Goal: Task Accomplishment & Management: Manage account settings

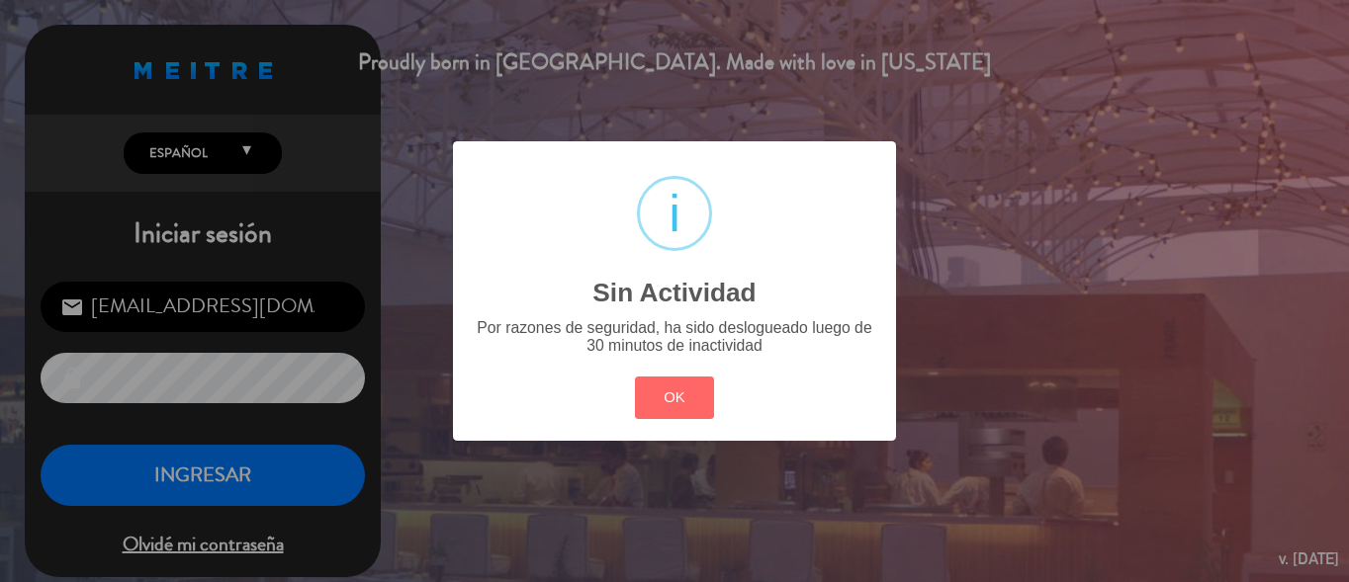
click at [228, 476] on div "? ! i Sin Actividad × Por razones de seguridad, ha sido deslogueado luego de 30…" at bounding box center [674, 291] width 1349 height 582
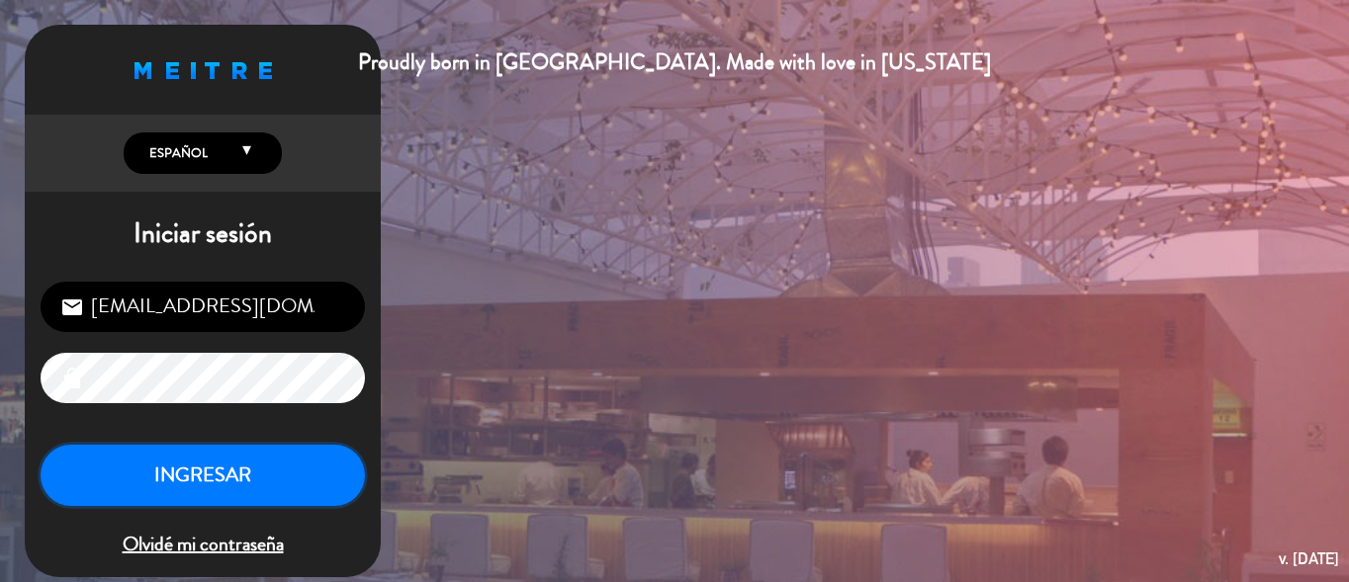
click at [228, 476] on button "INGRESAR" at bounding box center [203, 476] width 324 height 62
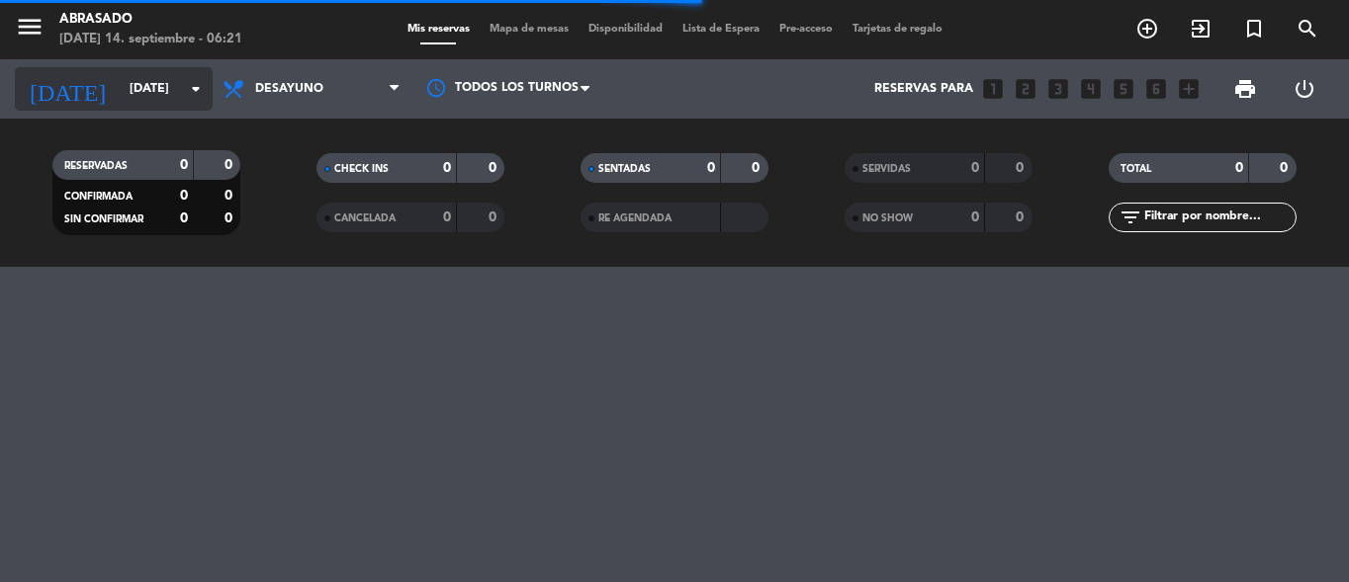
click at [199, 84] on icon "arrow_drop_down" at bounding box center [196, 89] width 24 height 24
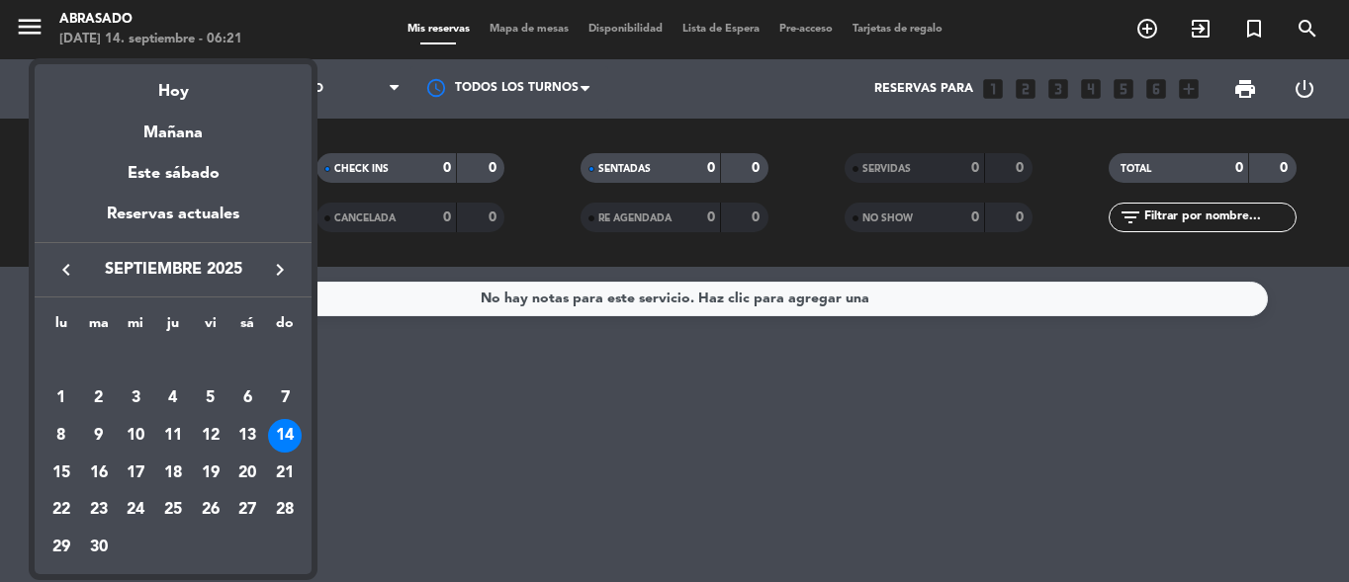
click at [286, 266] on icon "keyboard_arrow_right" at bounding box center [280, 270] width 24 height 24
click at [275, 455] on td "23" at bounding box center [285, 474] width 38 height 38
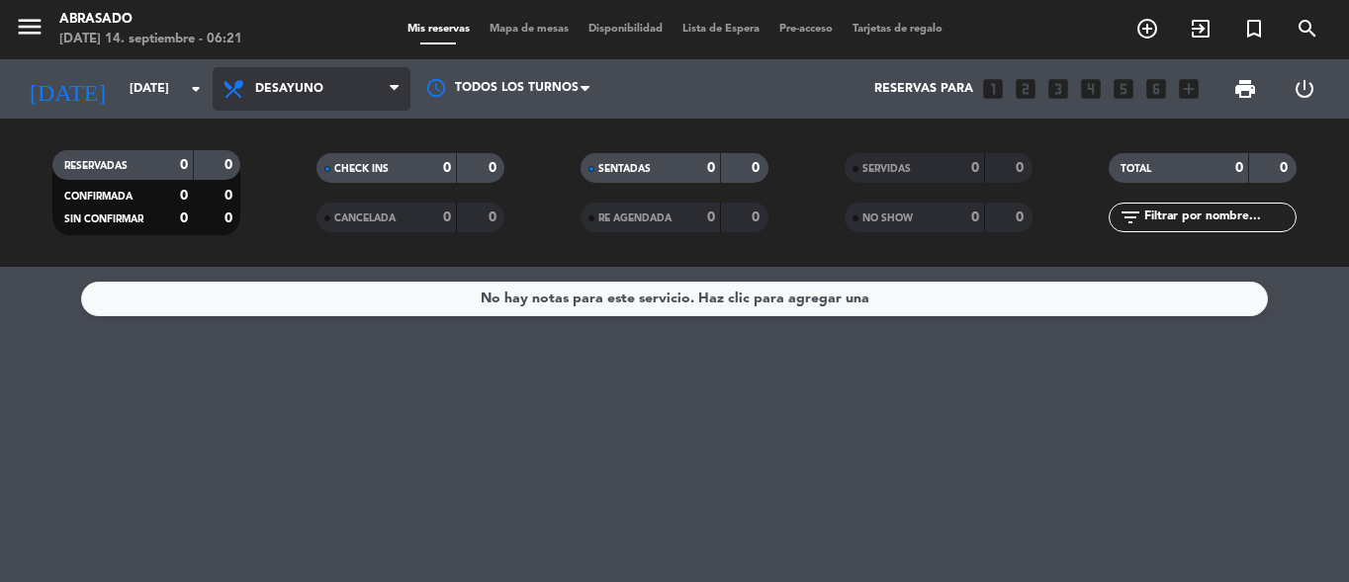
click at [372, 103] on span "Desayuno" at bounding box center [312, 89] width 198 height 44
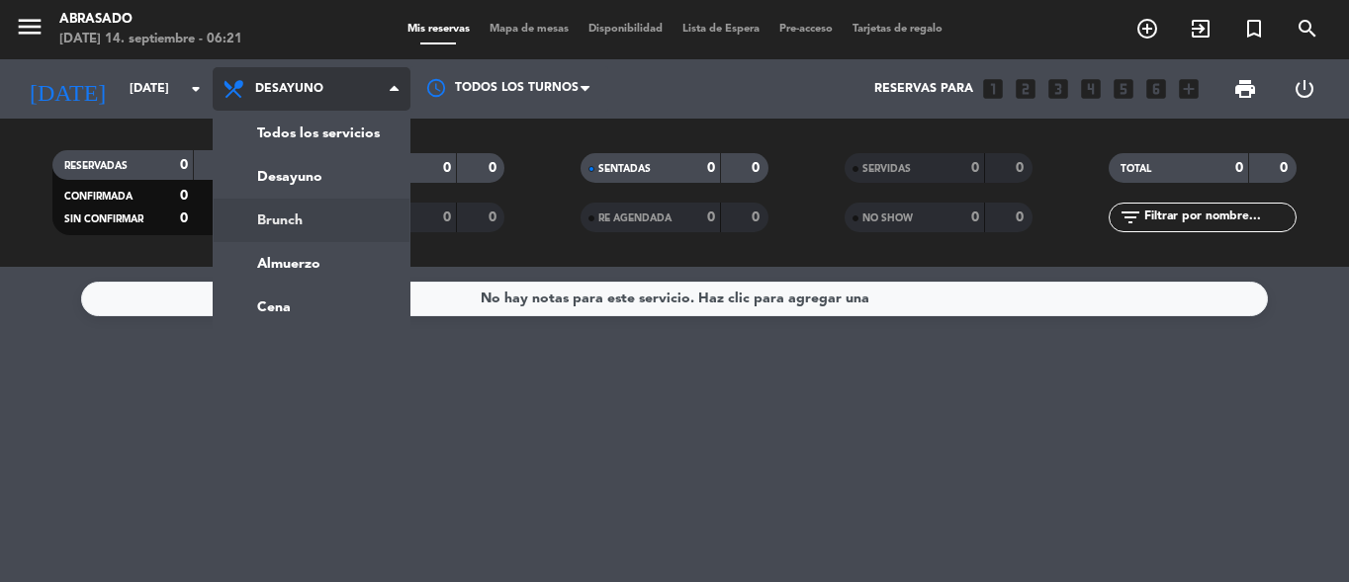
click at [349, 214] on div "menu Abrasado [DATE] 14. septiembre - 06:21 Mis reservas Mapa de mesas Disponib…" at bounding box center [674, 133] width 1349 height 267
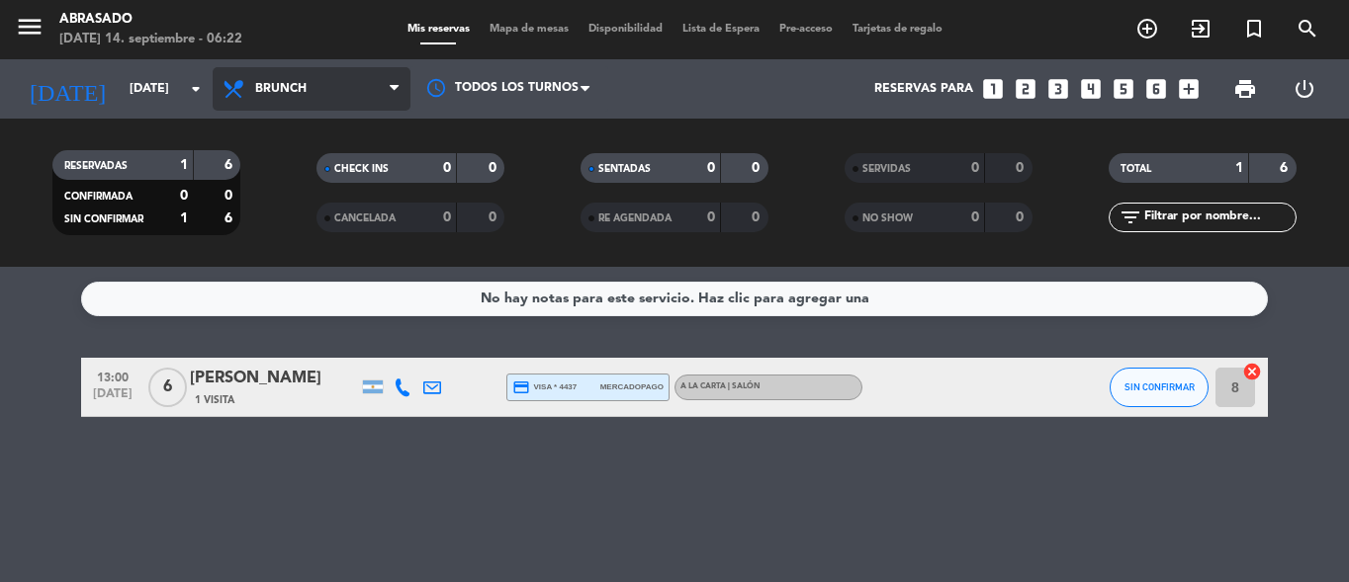
click at [348, 93] on span "Brunch" at bounding box center [312, 89] width 198 height 44
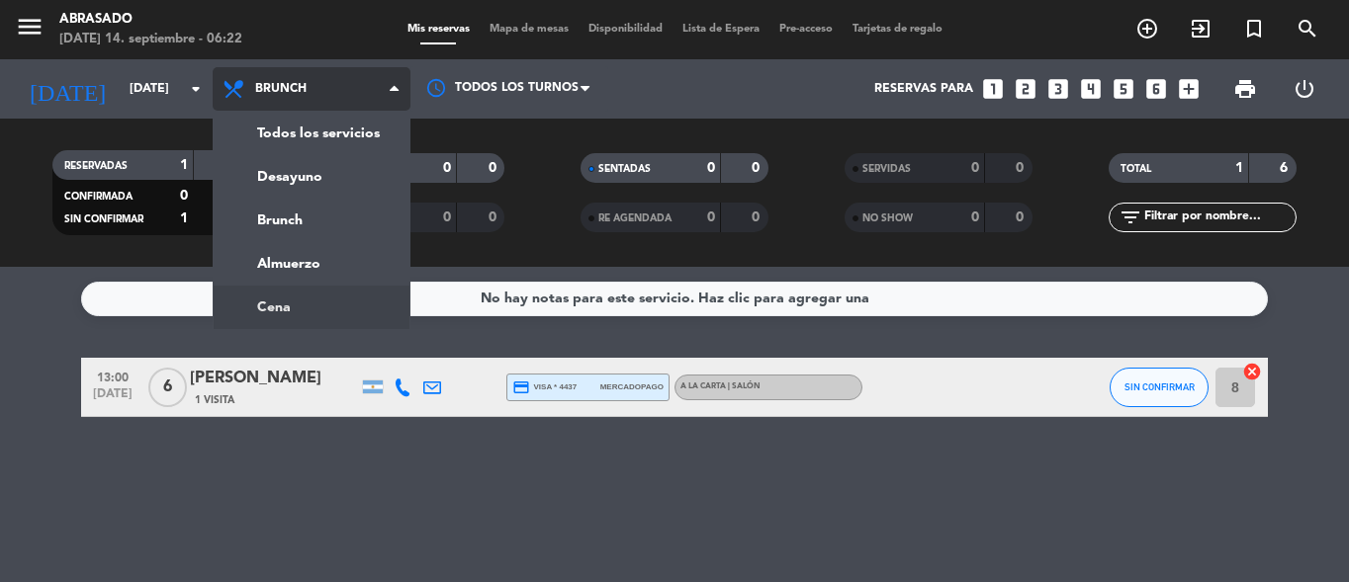
click at [322, 301] on ng-component "menu Abrasado [DATE] 14. septiembre - 06:22 Mis reservas Mapa de mesas Disponib…" at bounding box center [674, 291] width 1349 height 582
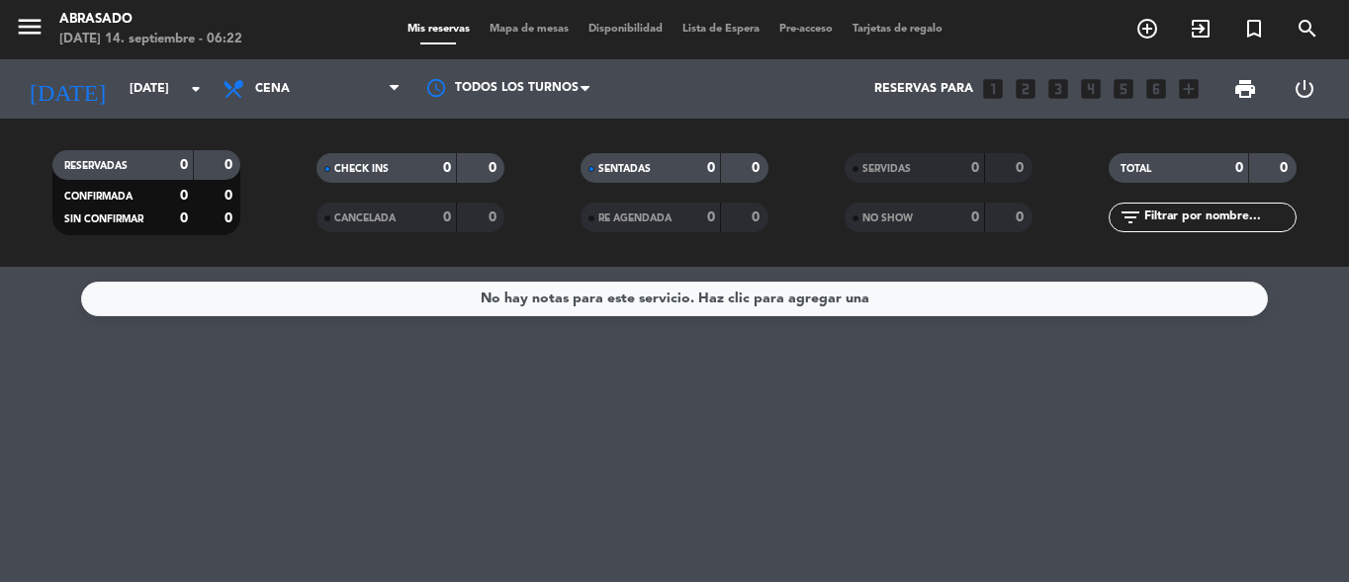
click at [364, 83] on span "Cena" at bounding box center [312, 89] width 198 height 44
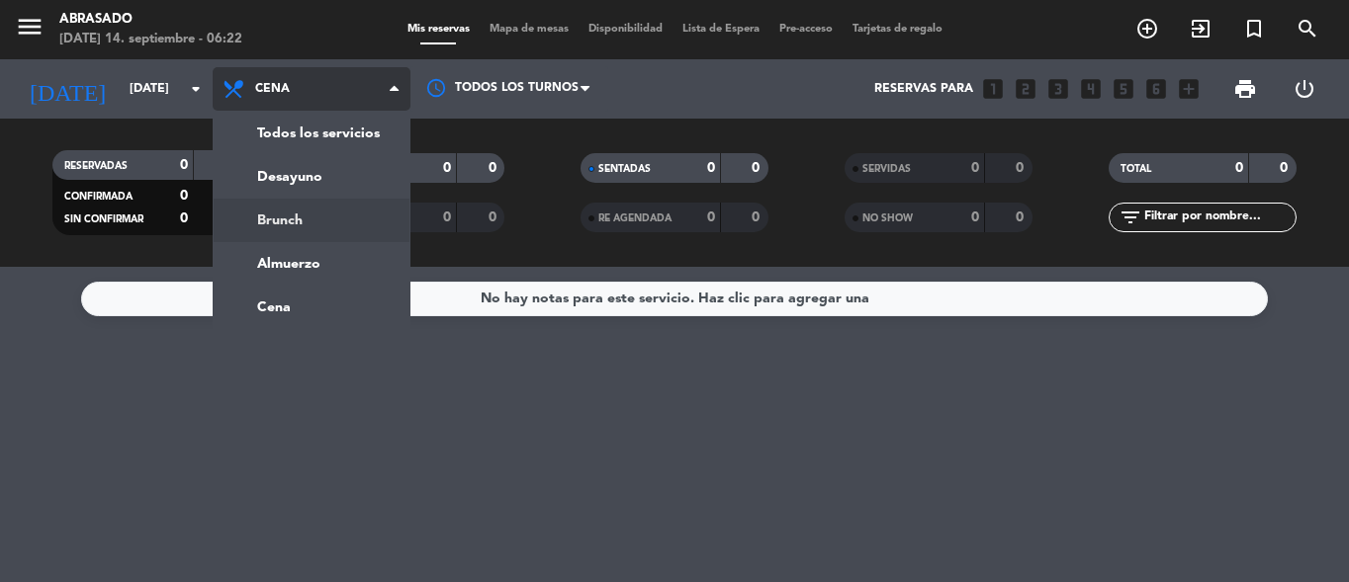
click at [339, 202] on div "menu Abrasado [DATE] 14. septiembre - 06:22 Mis reservas Mapa de mesas Disponib…" at bounding box center [674, 133] width 1349 height 267
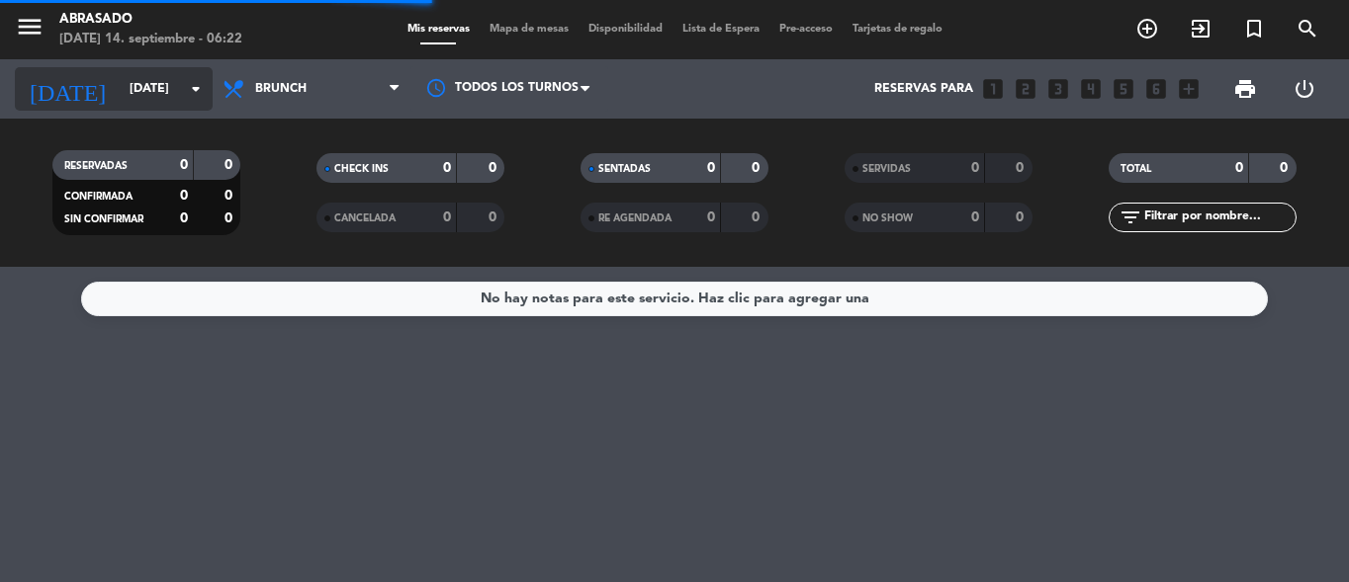
click at [178, 78] on input "[DATE]" at bounding box center [203, 89] width 167 height 34
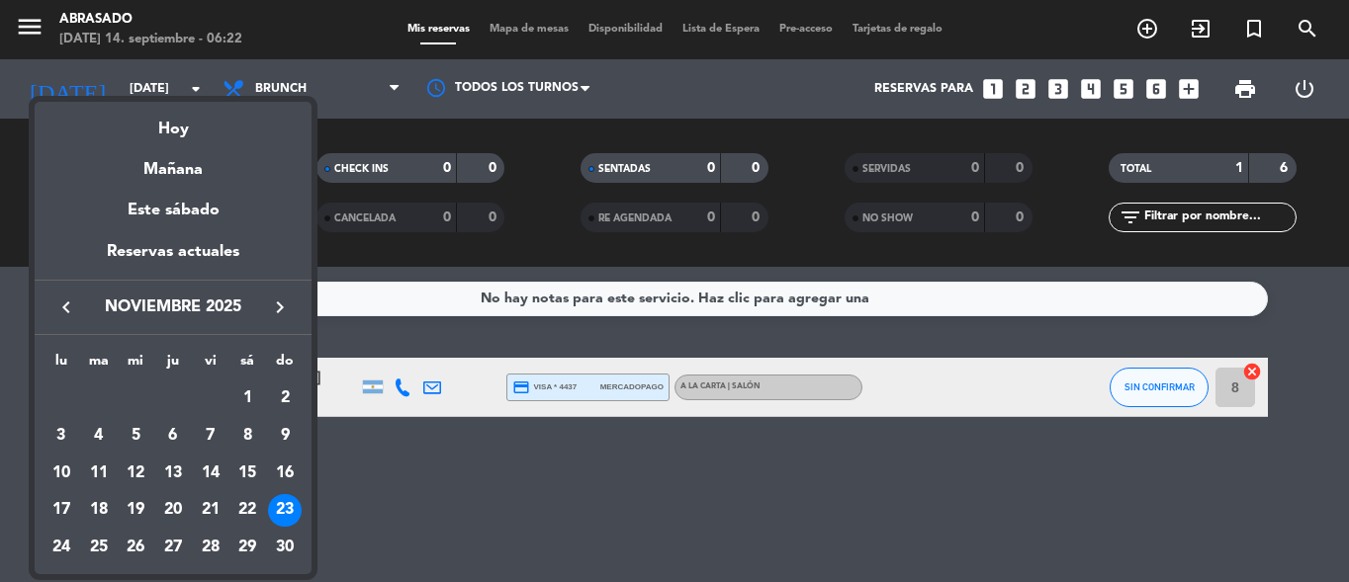
click at [280, 303] on icon "keyboard_arrow_right" at bounding box center [280, 308] width 24 height 24
click at [140, 541] on div "24" at bounding box center [136, 548] width 34 height 34
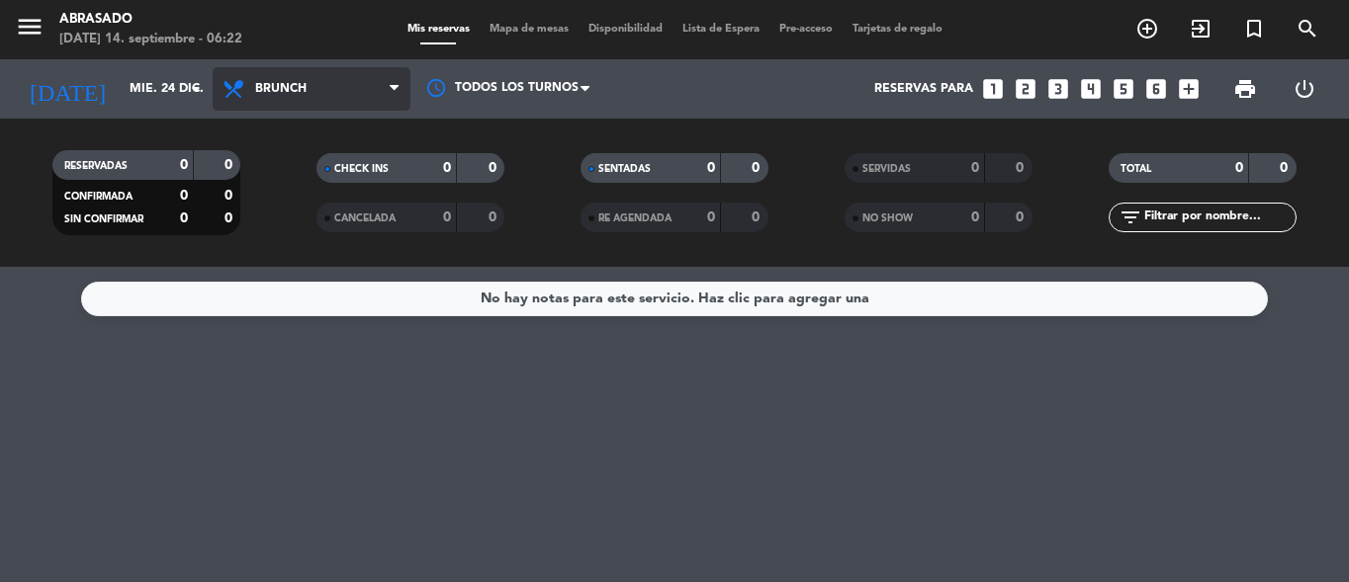
click at [307, 70] on span "Brunch" at bounding box center [312, 89] width 198 height 44
click at [273, 312] on ng-component "menu Abrasado [DATE] 14. septiembre - 06:22 Mis reservas Mapa de mesas Disponib…" at bounding box center [674, 291] width 1349 height 582
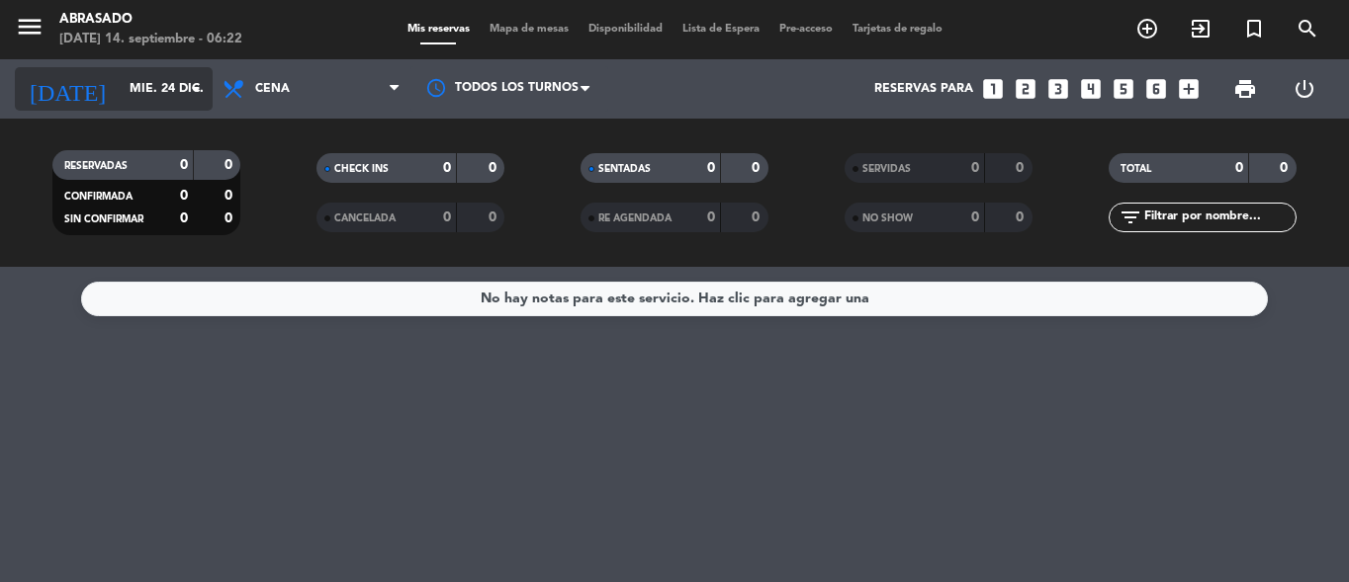
click at [138, 85] on input "mié. 24 dic." at bounding box center [203, 89] width 167 height 34
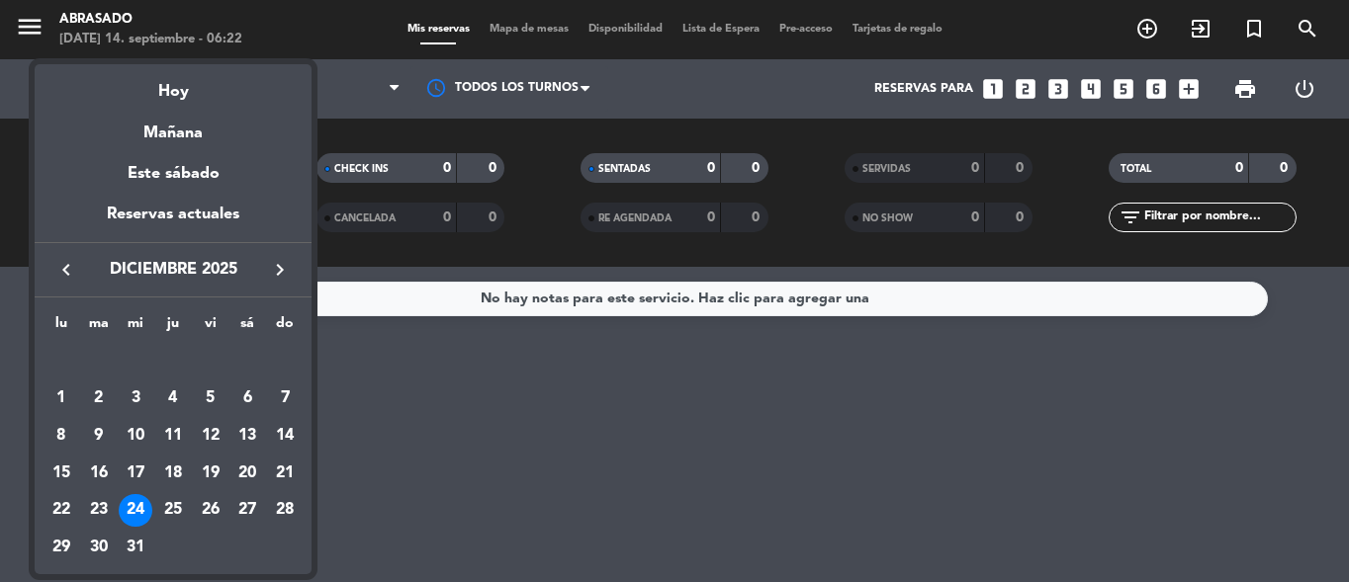
click at [80, 264] on button "keyboard_arrow_left" at bounding box center [66, 270] width 36 height 26
click at [59, 280] on icon "keyboard_arrow_left" at bounding box center [66, 270] width 24 height 24
click at [62, 263] on icon "keyboard_arrow_left" at bounding box center [66, 270] width 24 height 24
click at [243, 488] on div "20" at bounding box center [247, 474] width 34 height 34
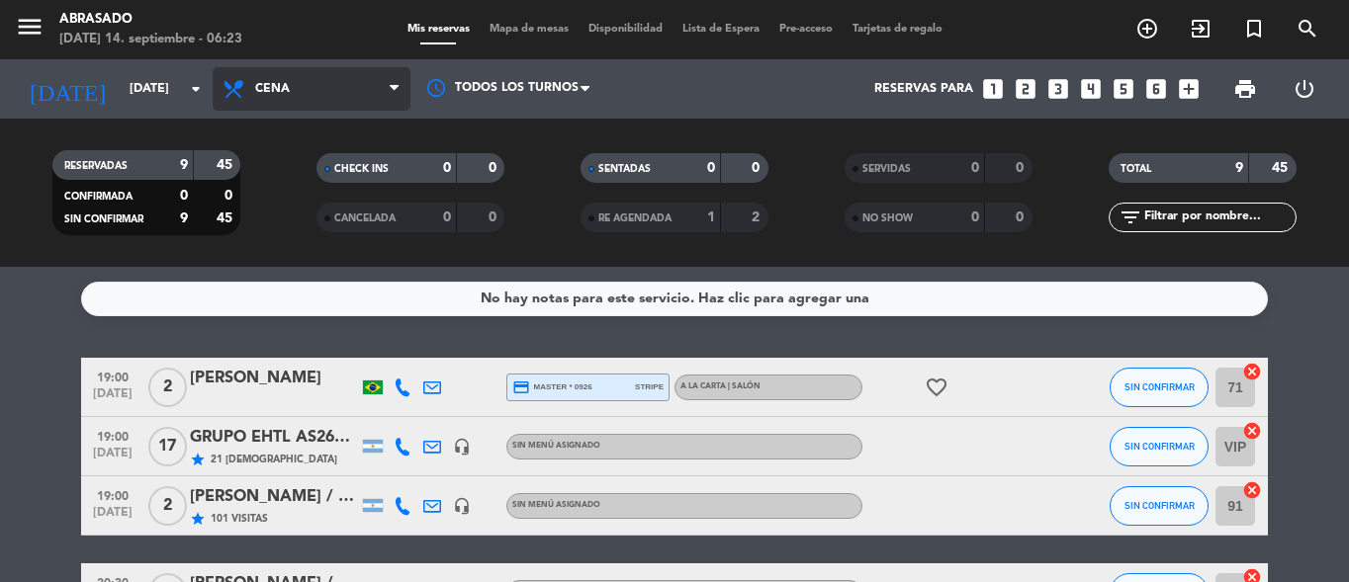
click at [323, 79] on span "Cena" at bounding box center [312, 89] width 198 height 44
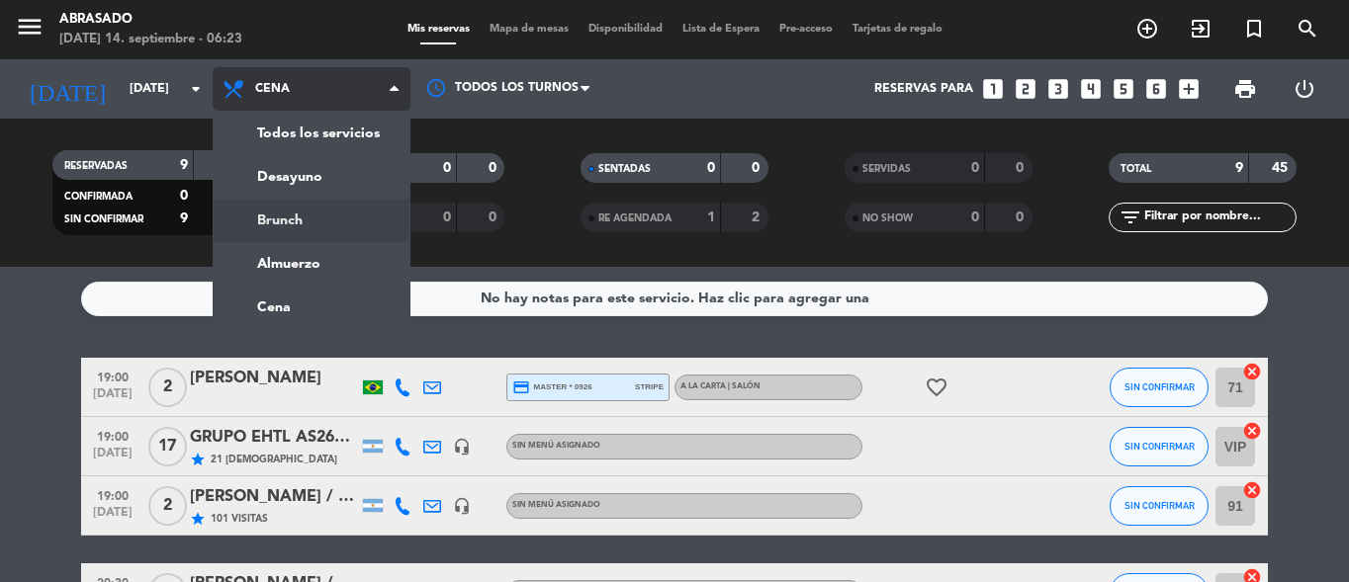
click at [294, 218] on div "menu Abrasado [DATE] 14. septiembre - 06:23 Mis reservas Mapa de mesas Disponib…" at bounding box center [674, 133] width 1349 height 267
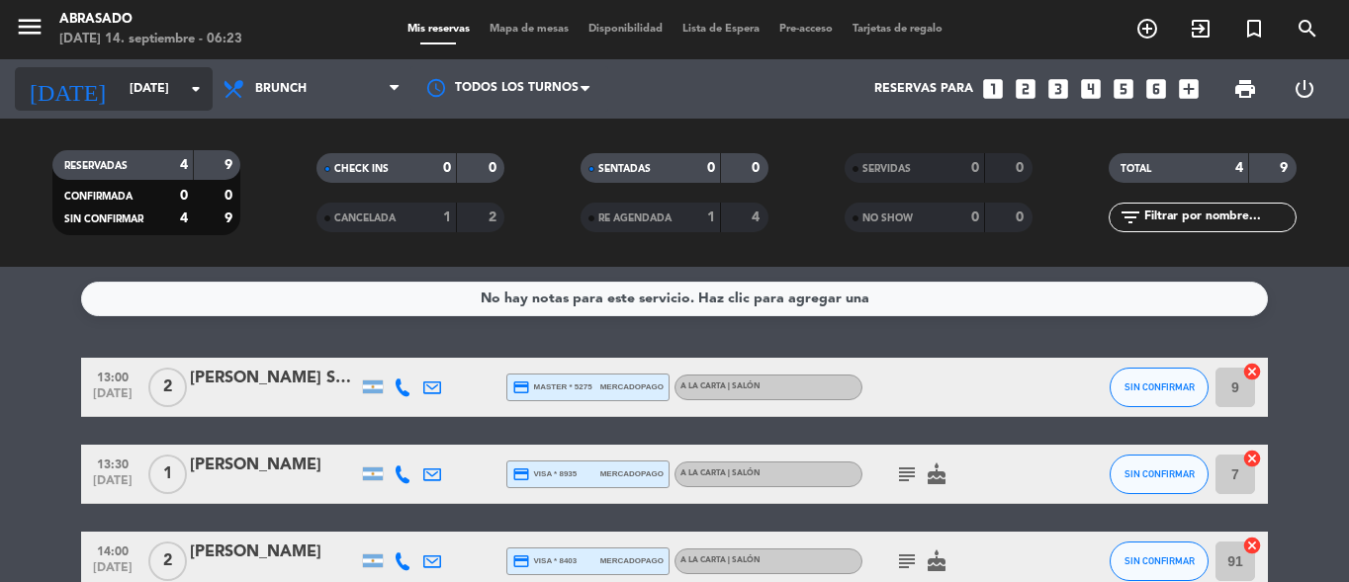
click at [158, 81] on input "[DATE]" at bounding box center [203, 89] width 167 height 34
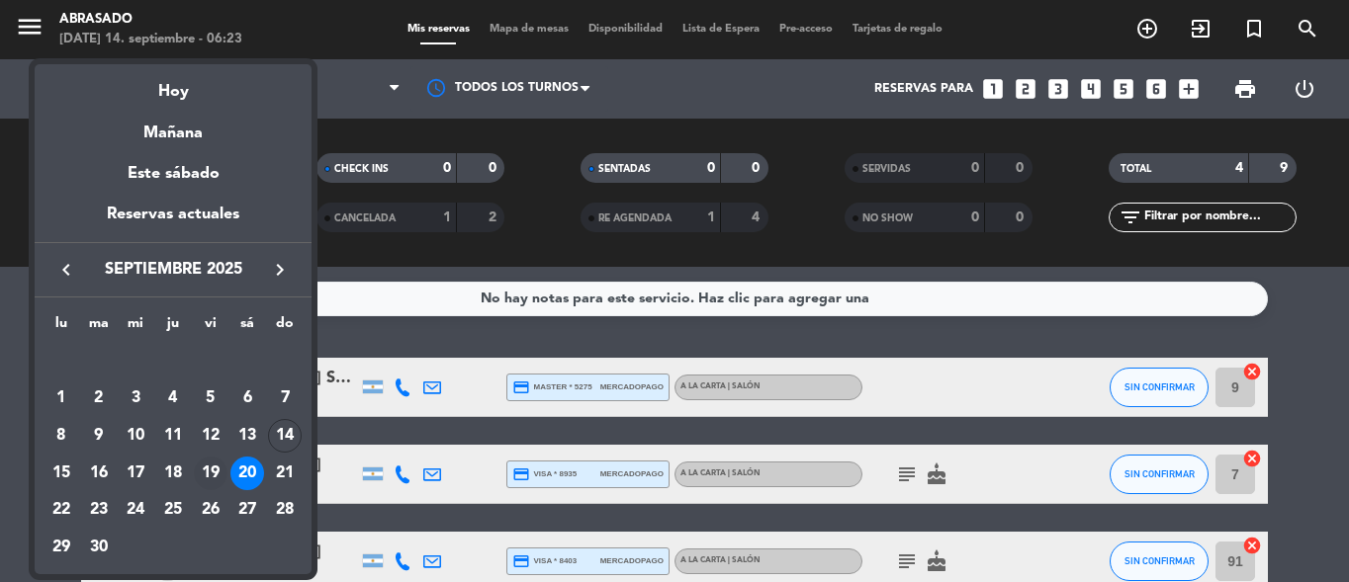
click at [219, 476] on div "19" at bounding box center [211, 474] width 34 height 34
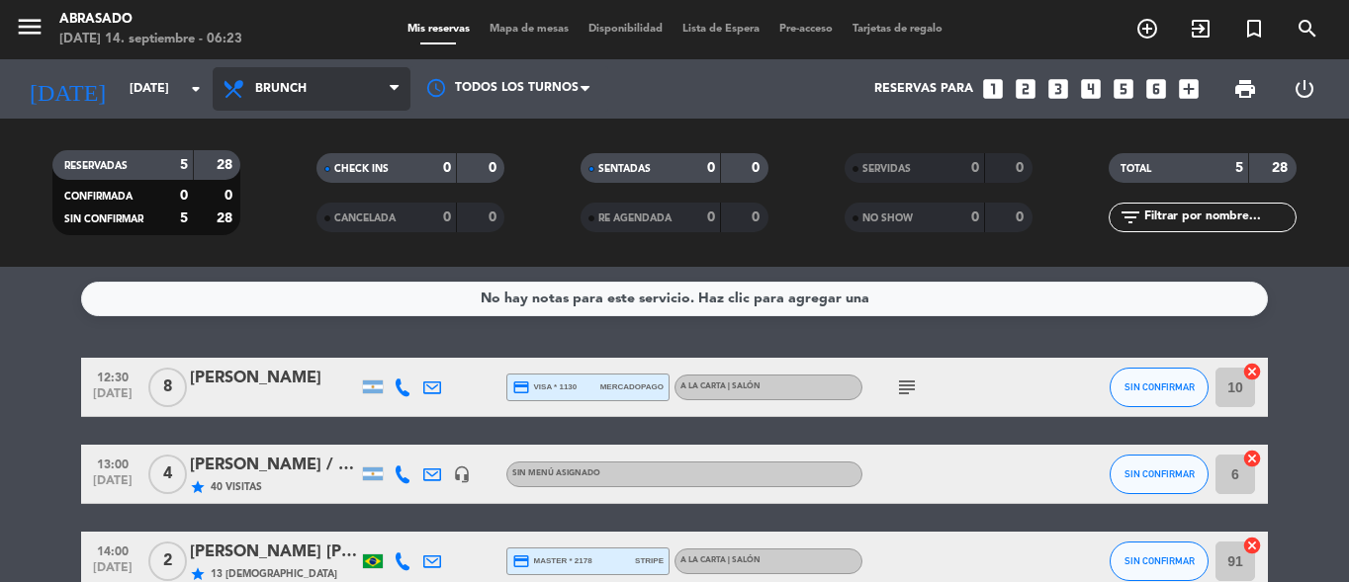
click at [329, 92] on span "Brunch" at bounding box center [312, 89] width 198 height 44
click at [301, 300] on ng-component "menu Abrasado [DATE] 14. septiembre - 06:23 Mis reservas Mapa de mesas Disponib…" at bounding box center [674, 291] width 1349 height 582
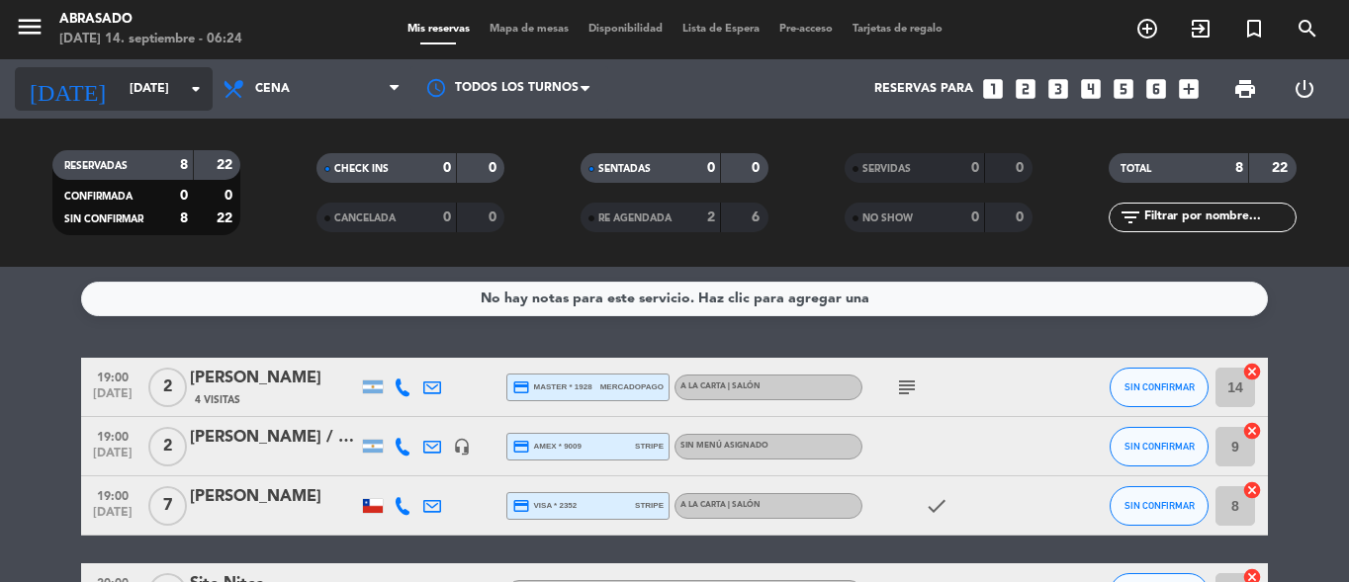
click at [185, 97] on icon "arrow_drop_down" at bounding box center [196, 89] width 24 height 24
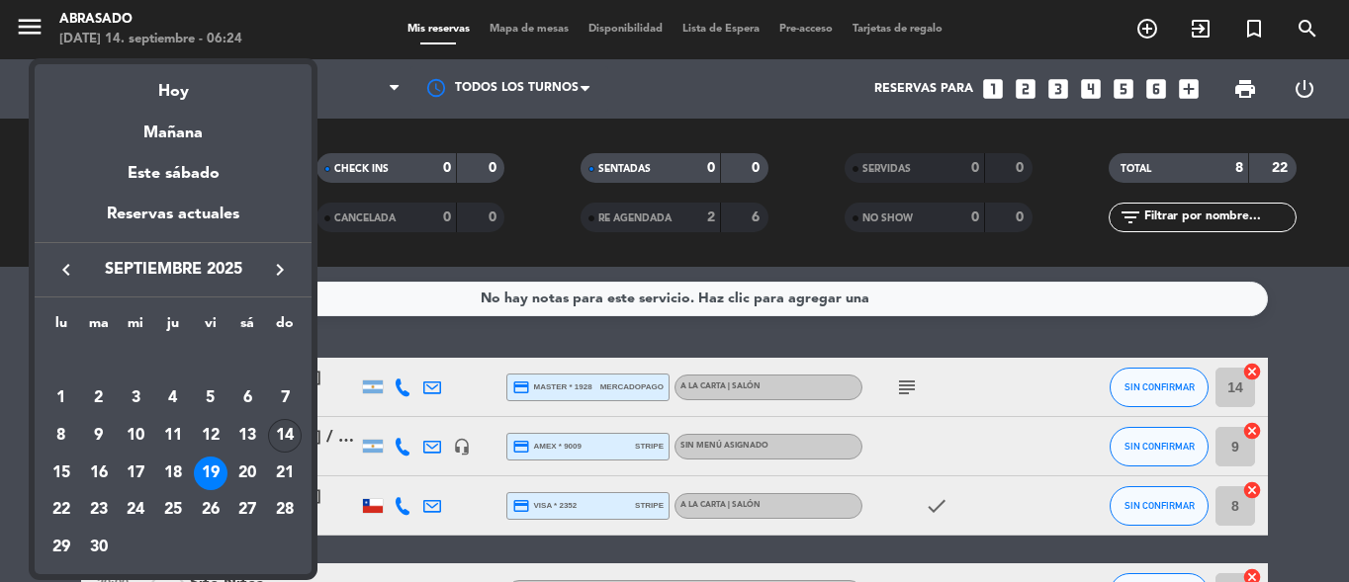
click at [293, 427] on div "14" at bounding box center [285, 436] width 34 height 34
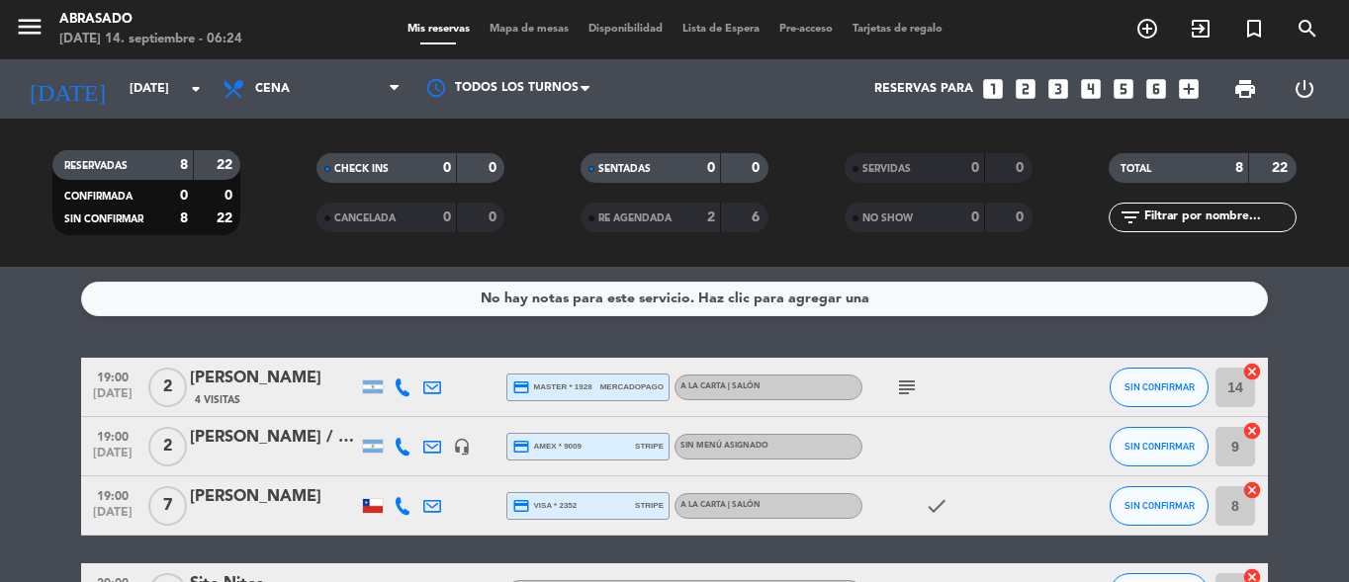
type input "[DATE]"
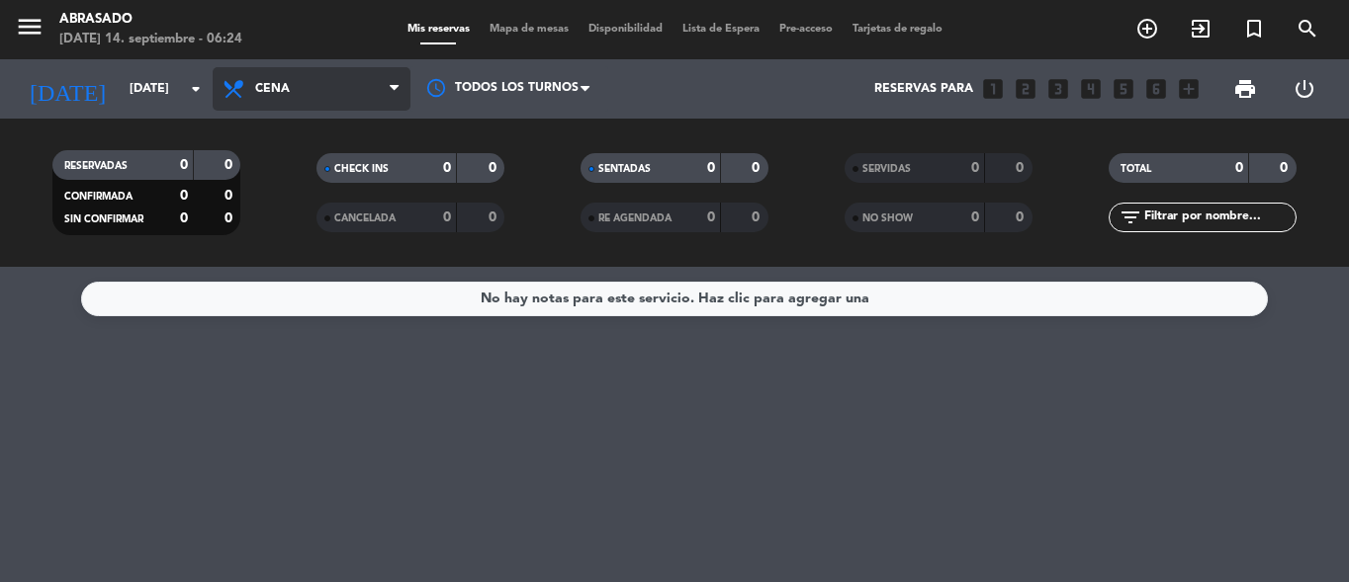
click at [312, 105] on span "Cena" at bounding box center [312, 89] width 198 height 44
click at [291, 213] on div "menu Abrasado [DATE] 14. septiembre - 06:24 Mis reservas Mapa de mesas Disponib…" at bounding box center [674, 133] width 1349 height 267
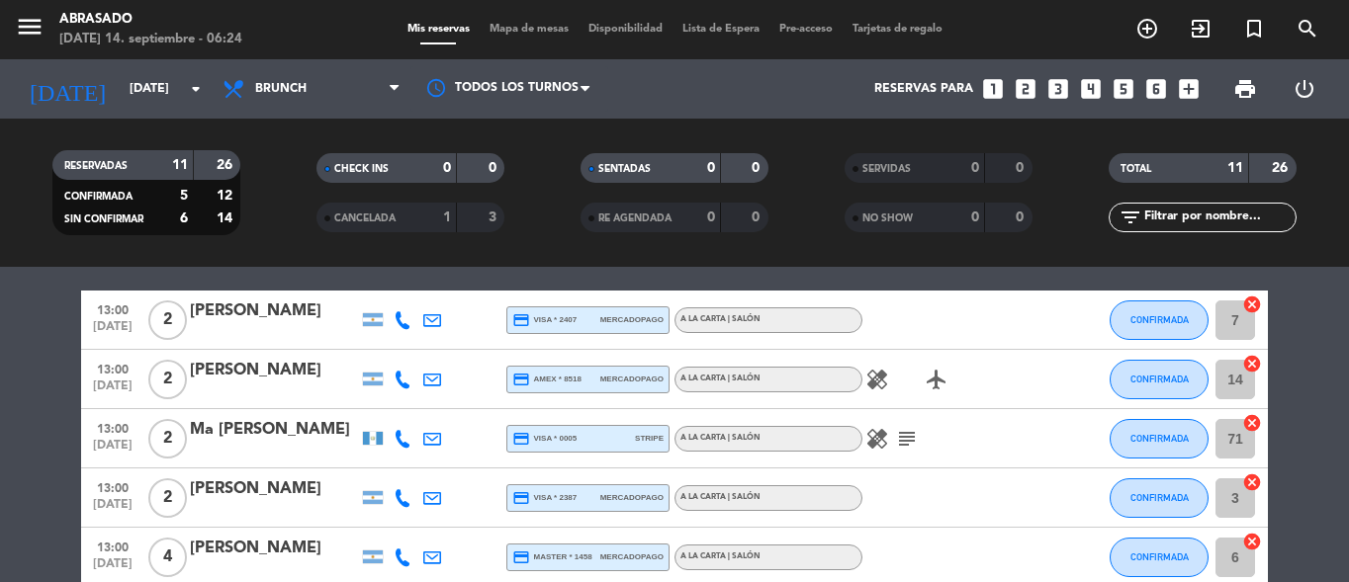
scroll to position [198, 0]
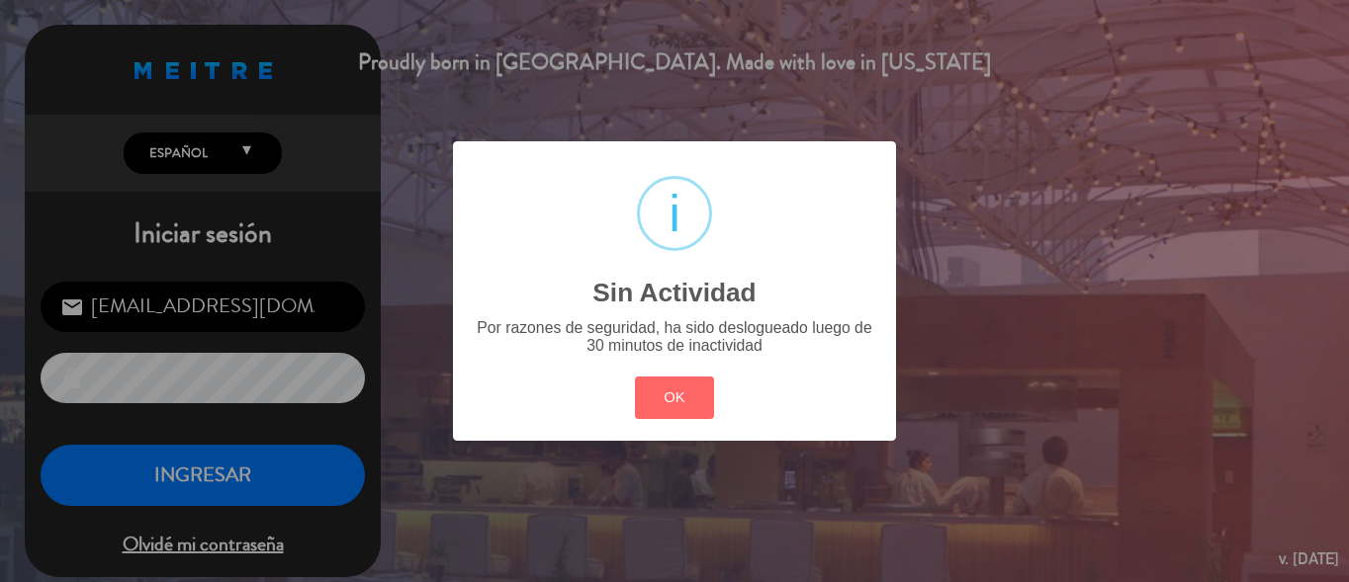
click at [259, 378] on div "? ! i Sin Actividad × Por razones de seguridad, ha sido deslogueado luego de 30…" at bounding box center [674, 291] width 1349 height 582
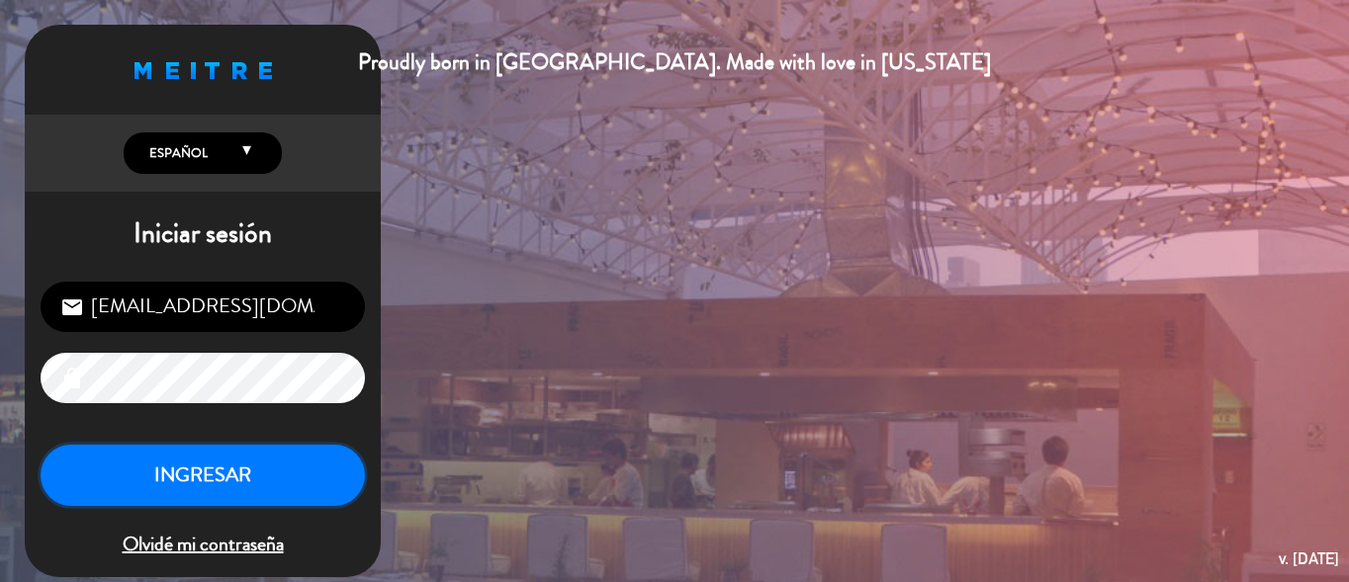
click at [251, 454] on button "INGRESAR" at bounding box center [203, 476] width 324 height 62
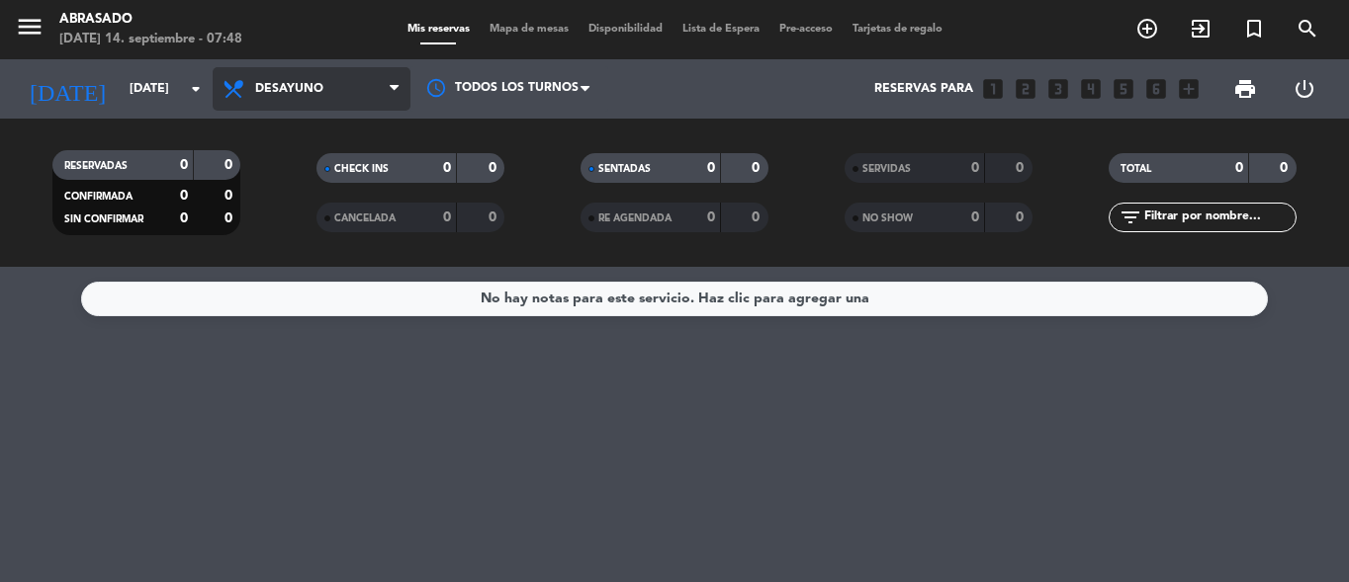
click at [383, 94] on span "Desayuno" at bounding box center [312, 89] width 198 height 44
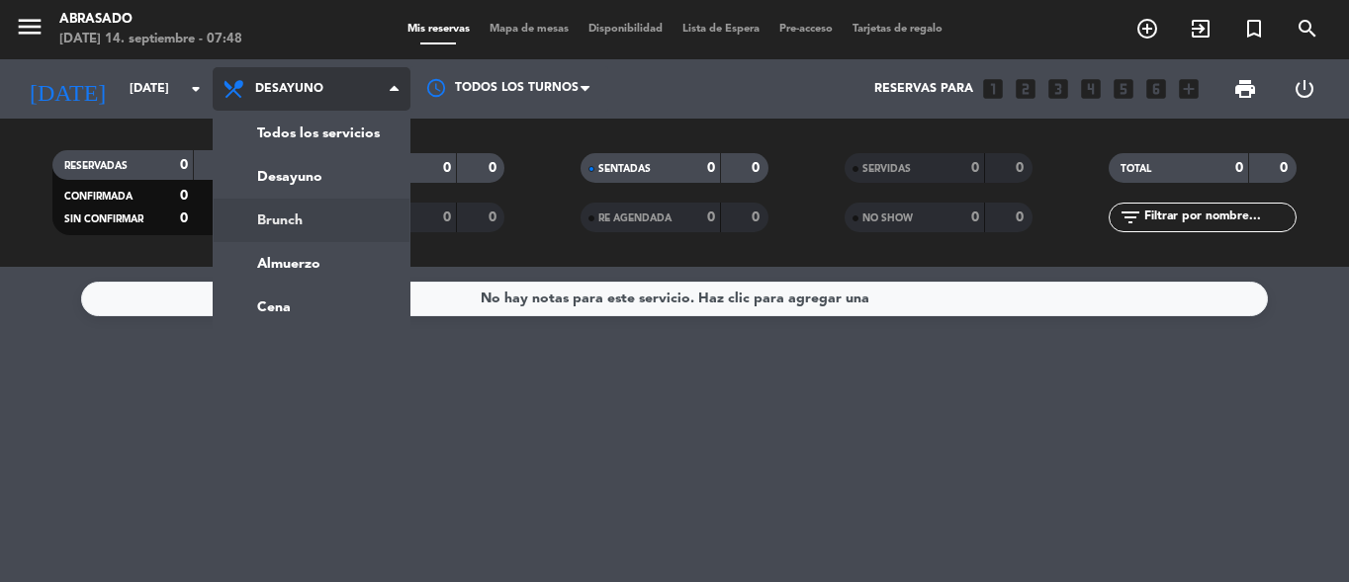
click at [340, 212] on div "menu Abrasado [DATE] 14. septiembre - 07:48 Mis reservas Mapa de mesas Disponib…" at bounding box center [674, 133] width 1349 height 267
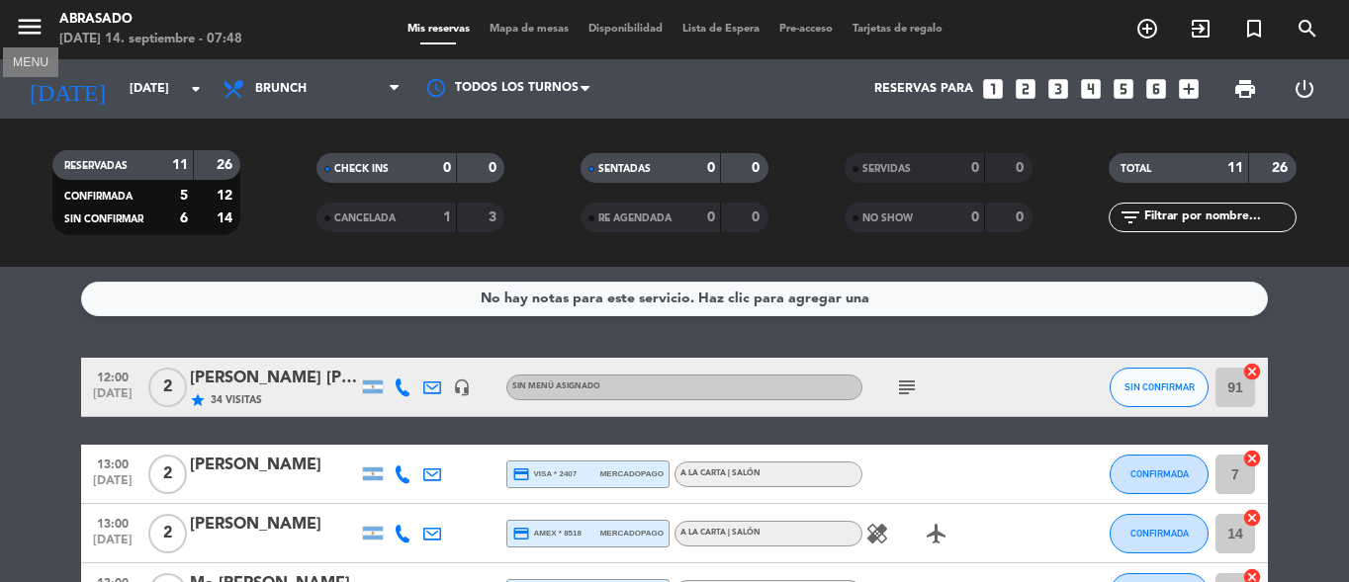
click at [36, 31] on icon "menu" at bounding box center [30, 27] width 30 height 30
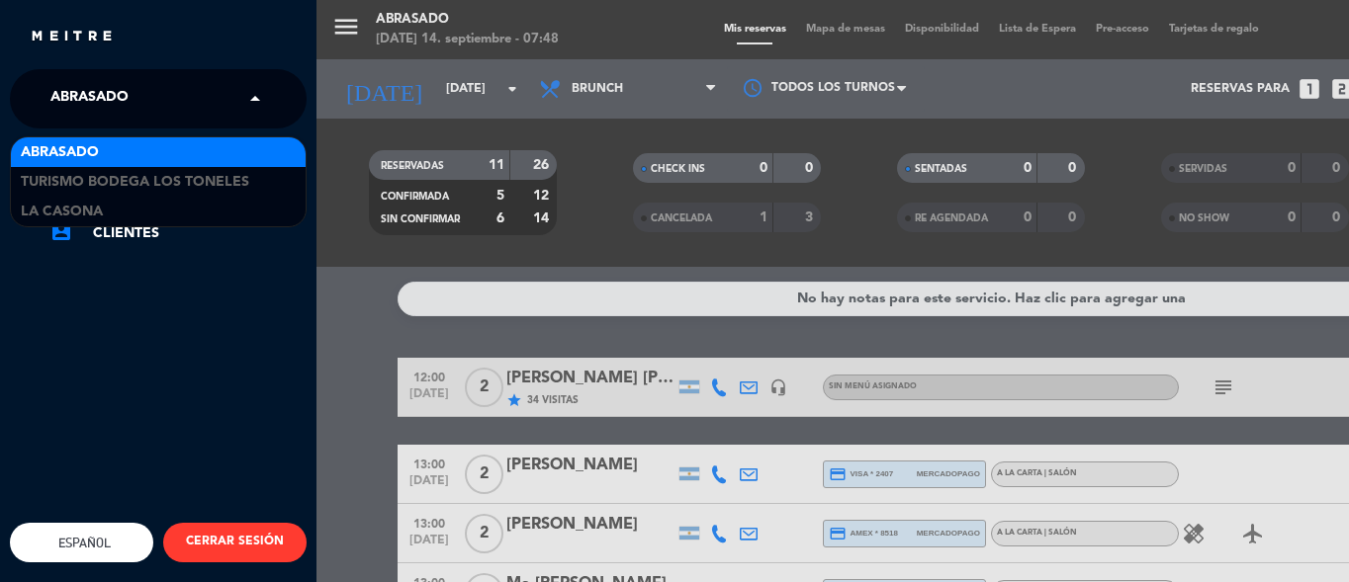
click at [254, 83] on span at bounding box center [260, 99] width 34 height 42
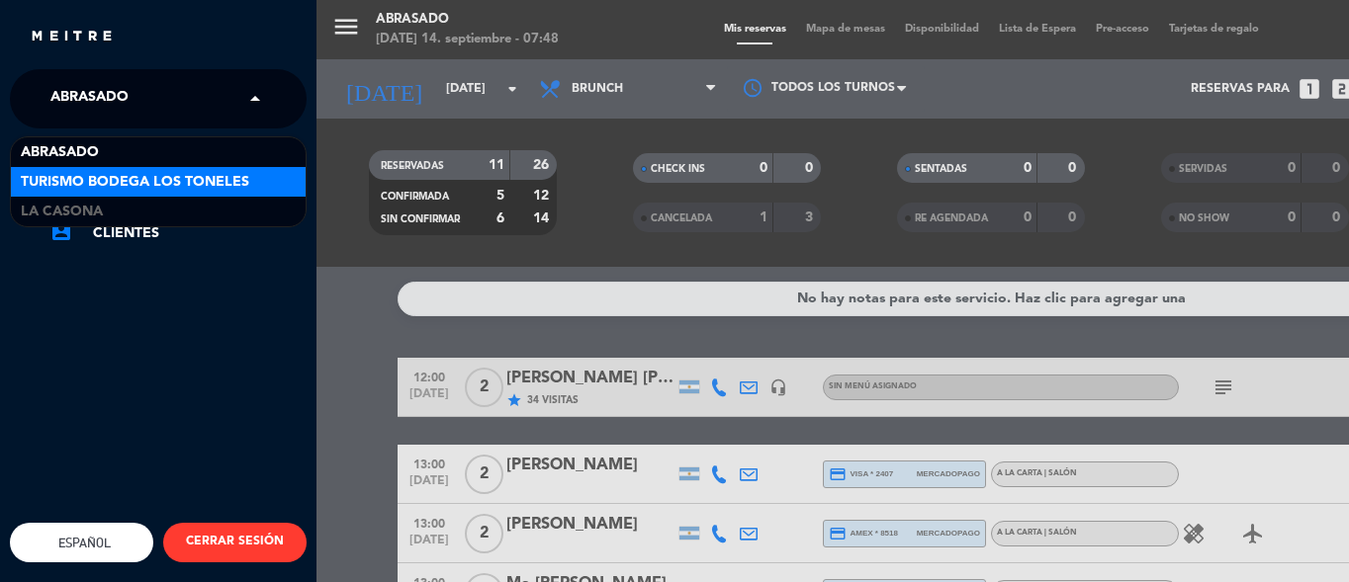
click at [230, 182] on span "Turismo Bodega Los Toneles" at bounding box center [135, 182] width 228 height 23
